Goal: Task Accomplishment & Management: Use online tool/utility

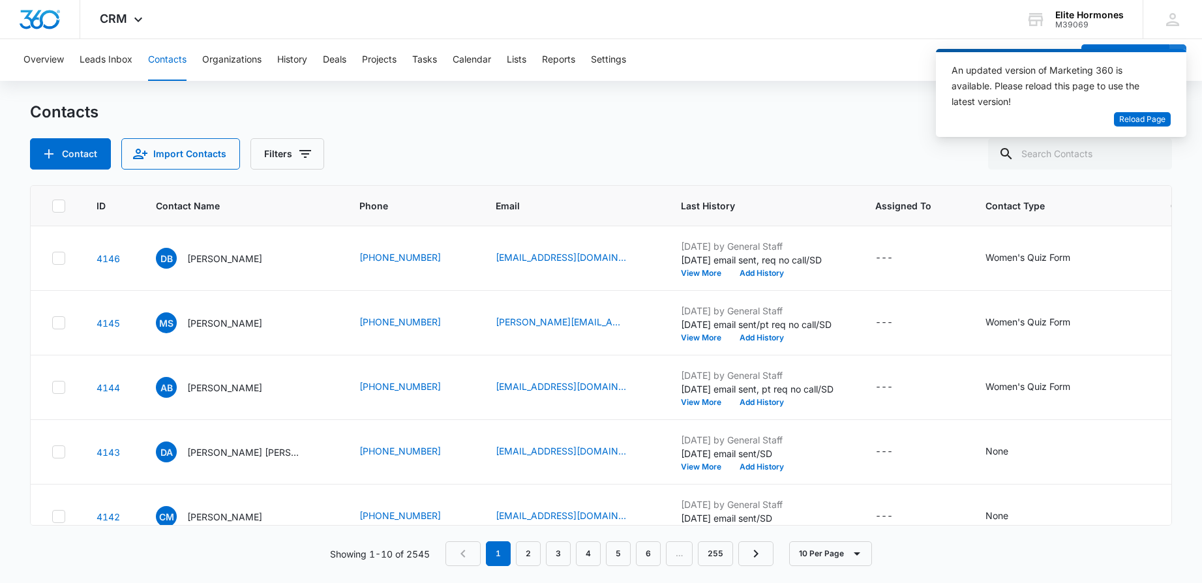
scroll to position [356, 0]
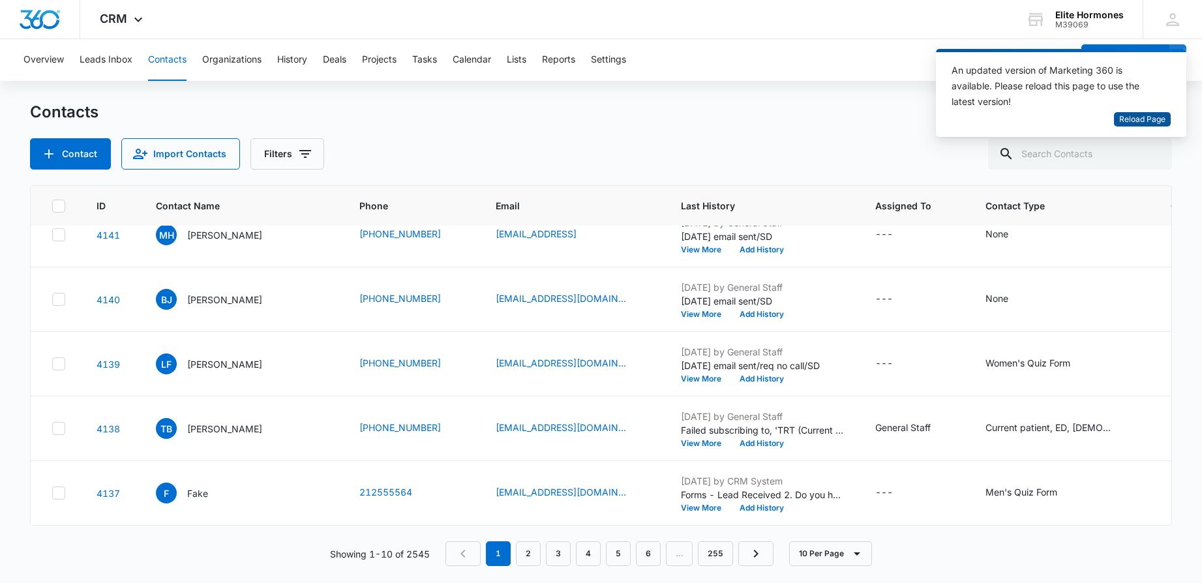
click at [1156, 116] on span "Reload Page" at bounding box center [1142, 119] width 46 height 12
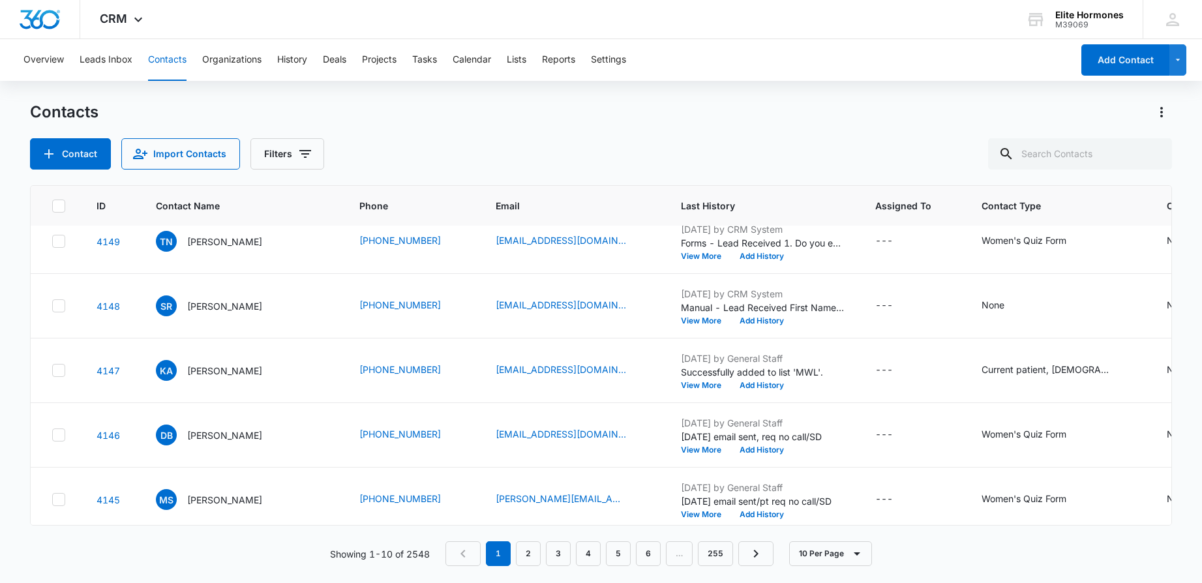
scroll to position [14, 0]
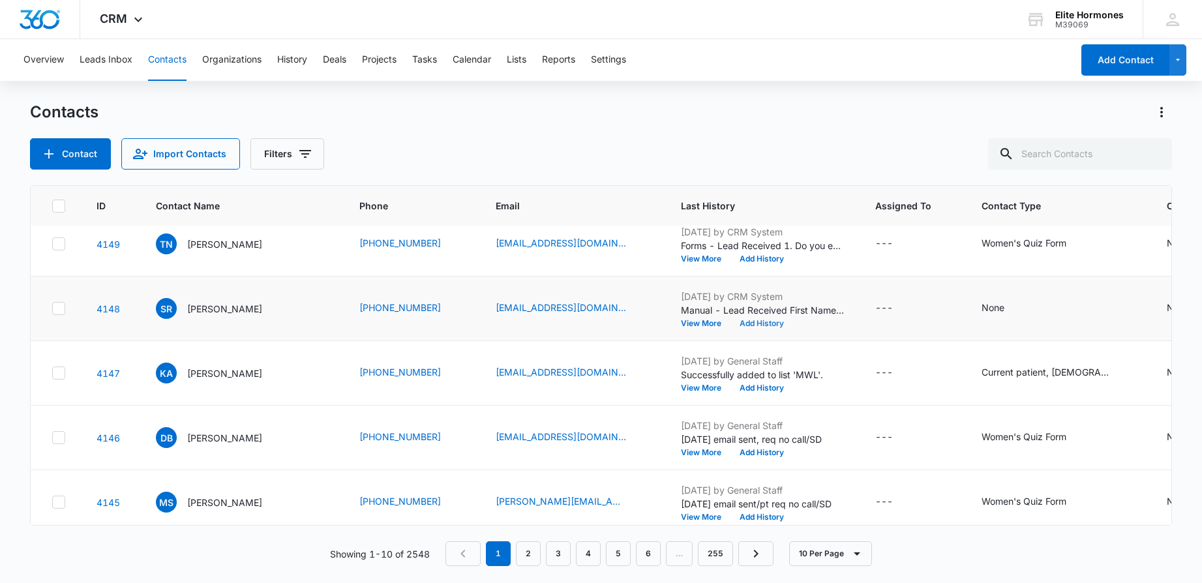
click at [743, 324] on button "Add History" at bounding box center [762, 324] width 63 height 8
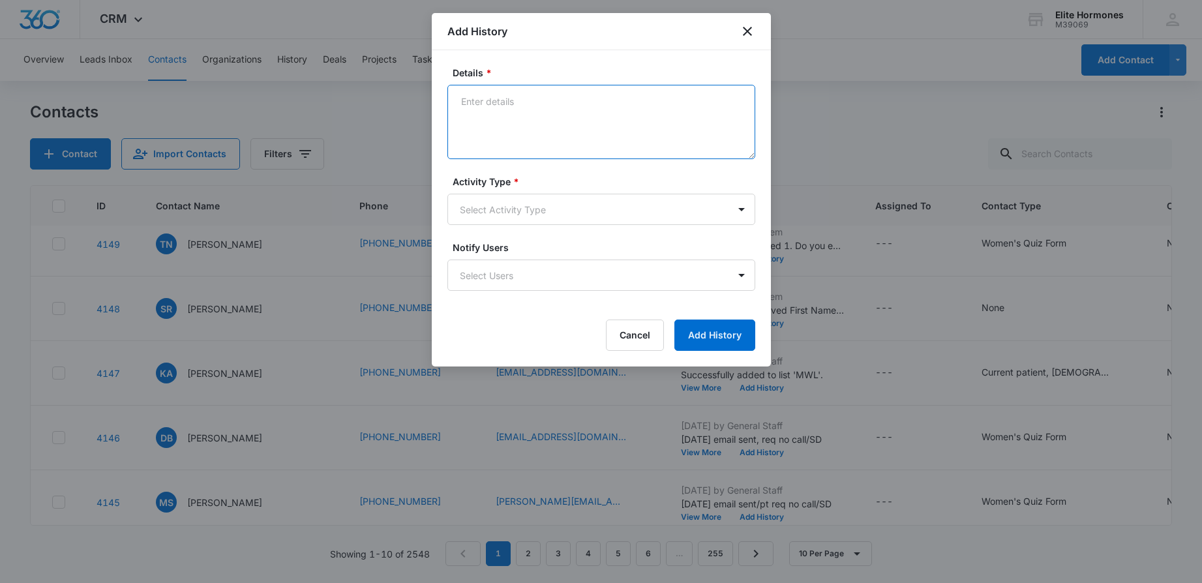
click at [510, 110] on textarea "Details *" at bounding box center [601, 122] width 308 height 74
type textarea "[DATE] email sent/SD"
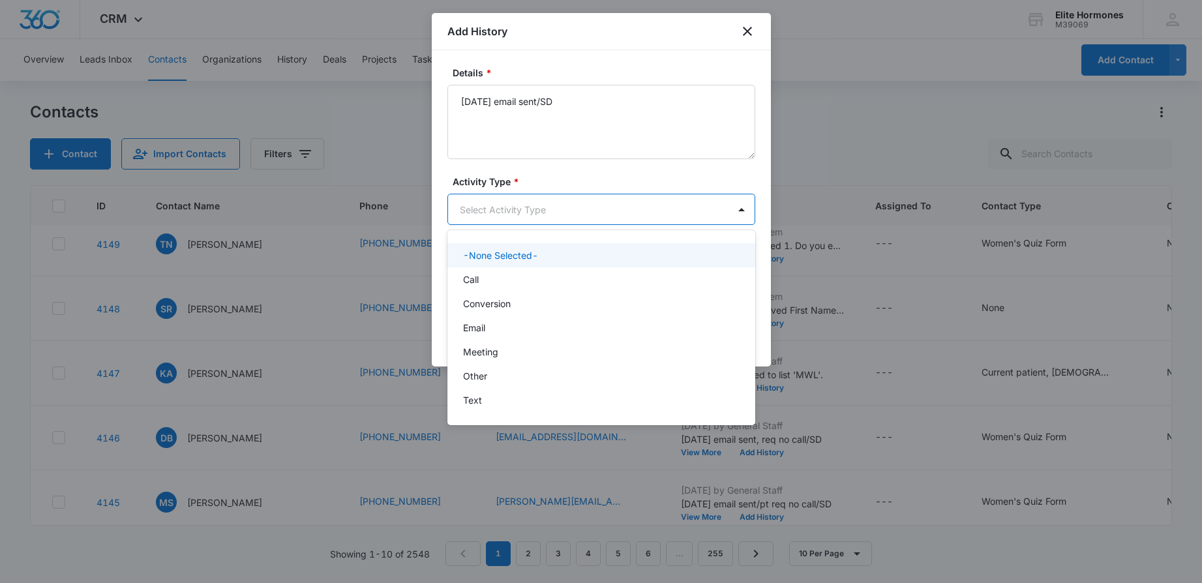
click at [586, 216] on body "CRM Apps Reputation Websites Forms CRM Email Social Content Ads Intelligence Fi…" at bounding box center [601, 291] width 1202 height 583
click at [580, 321] on div "Email" at bounding box center [600, 328] width 274 height 14
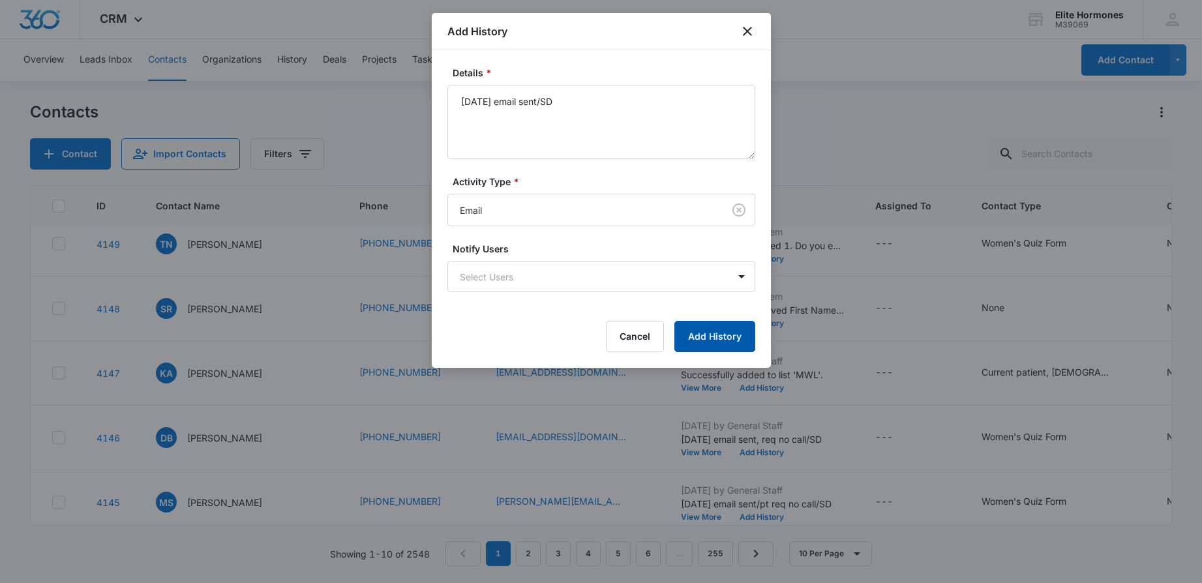
click at [707, 339] on button "Add History" at bounding box center [714, 336] width 81 height 31
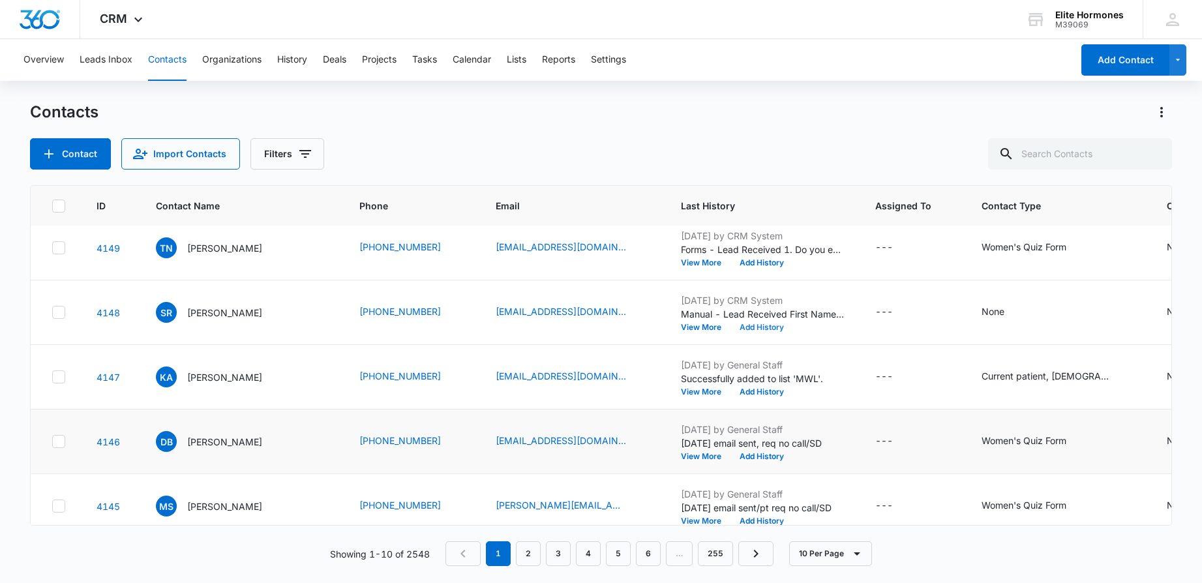
scroll to position [0, 0]
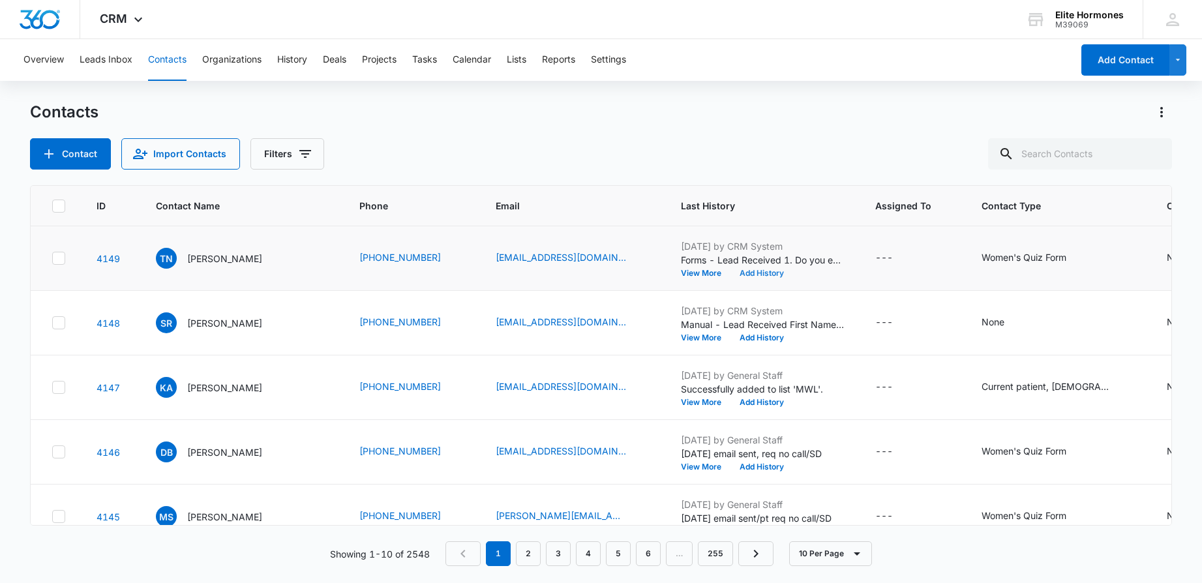
click at [731, 274] on button "Add History" at bounding box center [762, 273] width 63 height 8
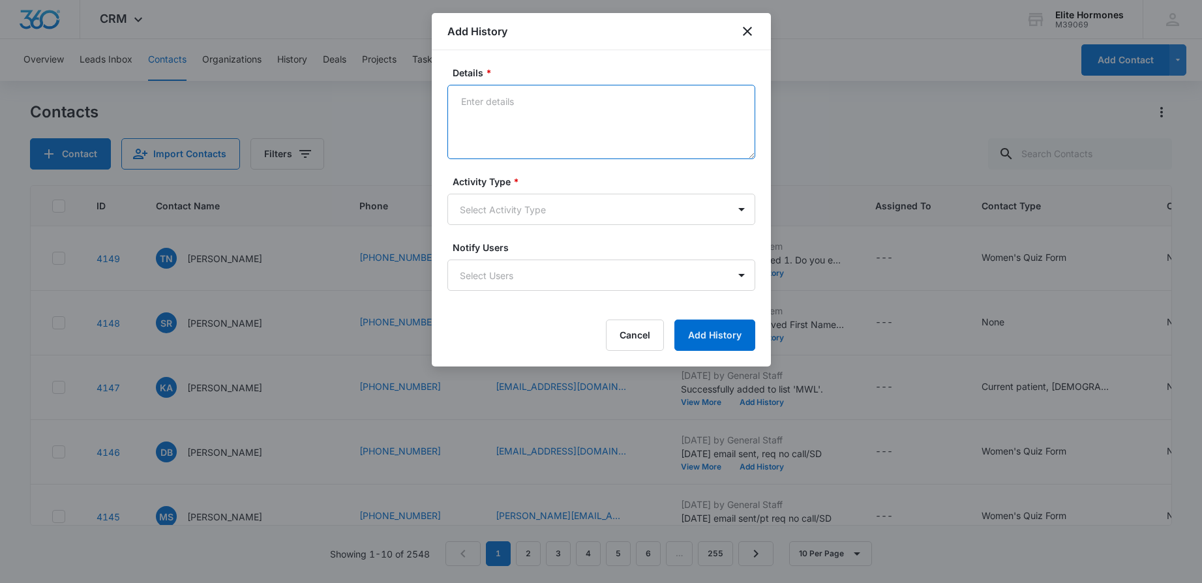
click at [524, 121] on textarea "Details *" at bounding box center [601, 122] width 308 height 74
type textarea "9/9/25 email sent/SD"
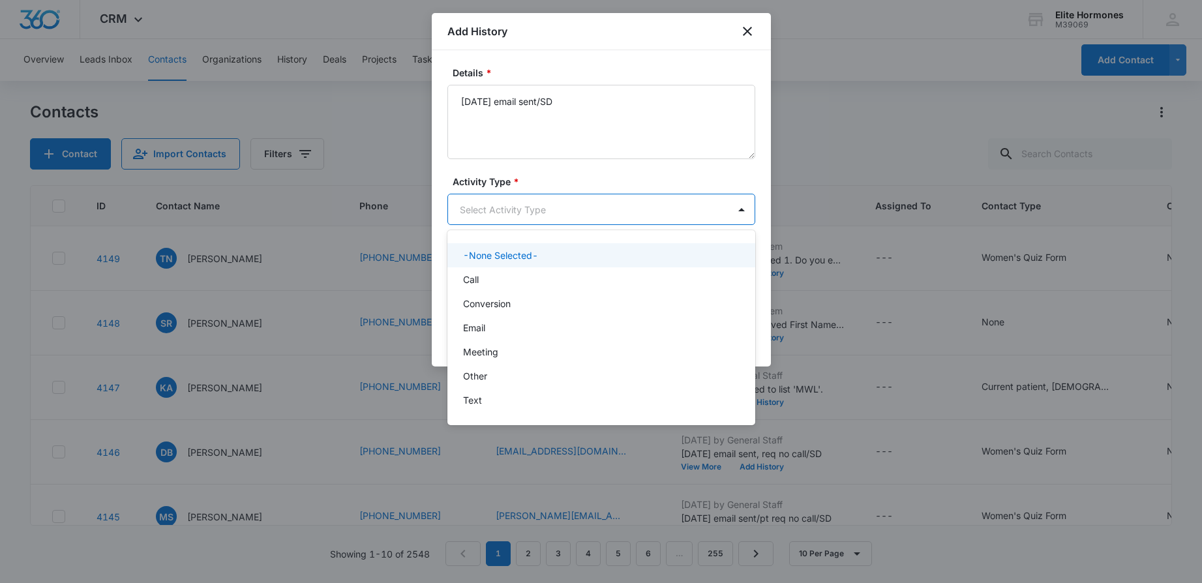
click at [562, 203] on body "CRM Apps Reputation Websites Forms CRM Email Social Content Ads Intelligence Fi…" at bounding box center [601, 291] width 1202 height 583
click at [567, 332] on div "Email" at bounding box center [600, 328] width 274 height 14
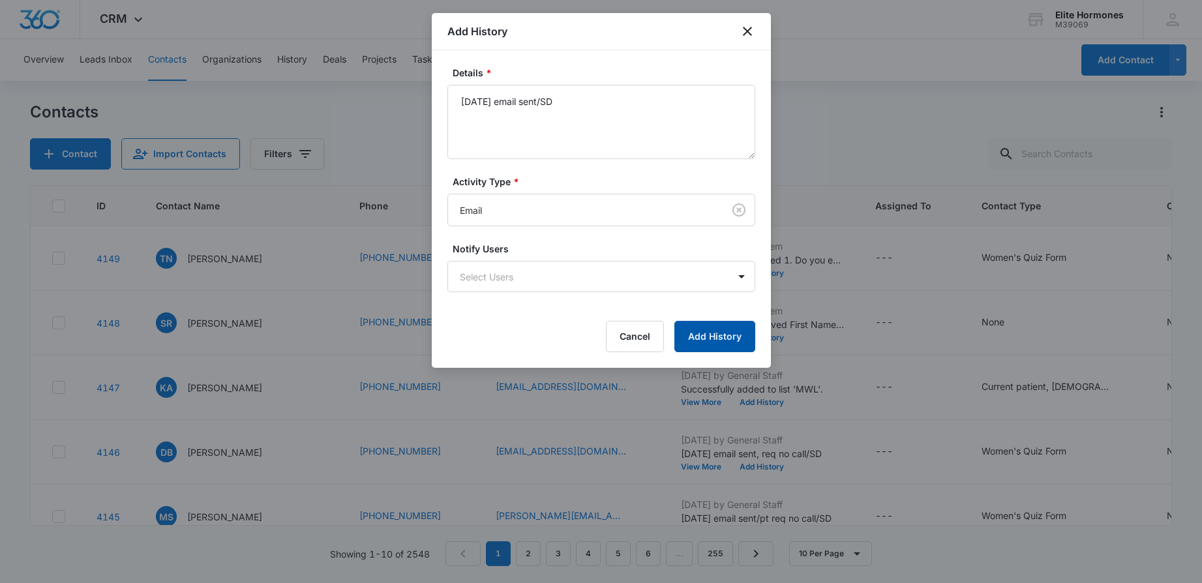
click at [731, 339] on button "Add History" at bounding box center [714, 336] width 81 height 31
